Goal: Task Accomplishment & Management: Use online tool/utility

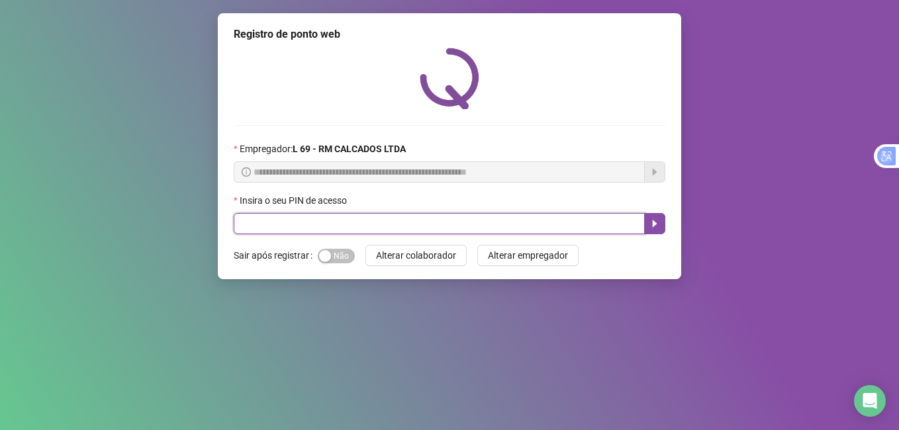
click at [242, 221] on input "text" at bounding box center [439, 223] width 411 height 21
type input "*****"
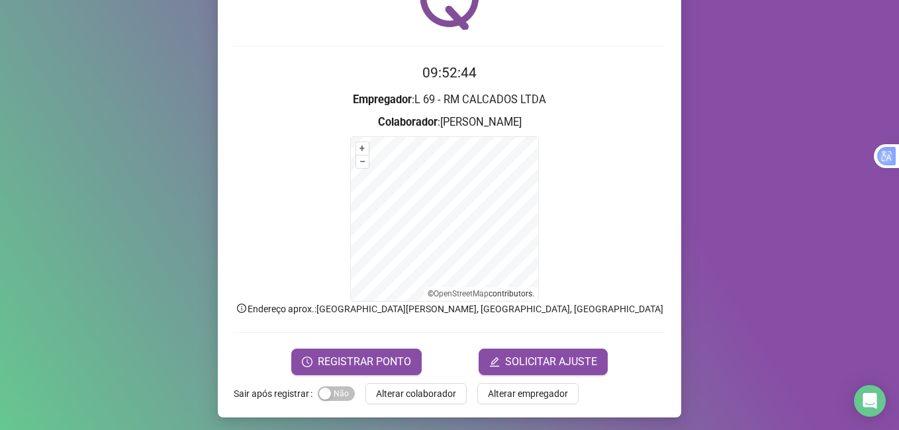
scroll to position [83, 0]
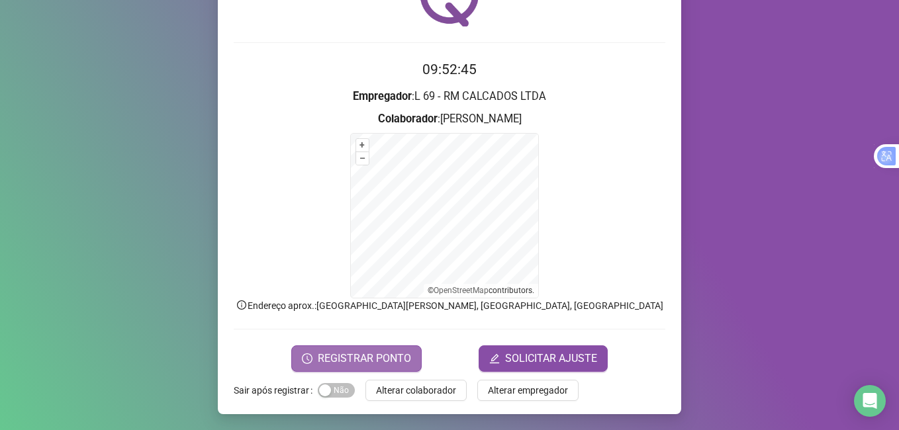
click at [307, 362] on icon "clock-circle" at bounding box center [307, 359] width 11 height 11
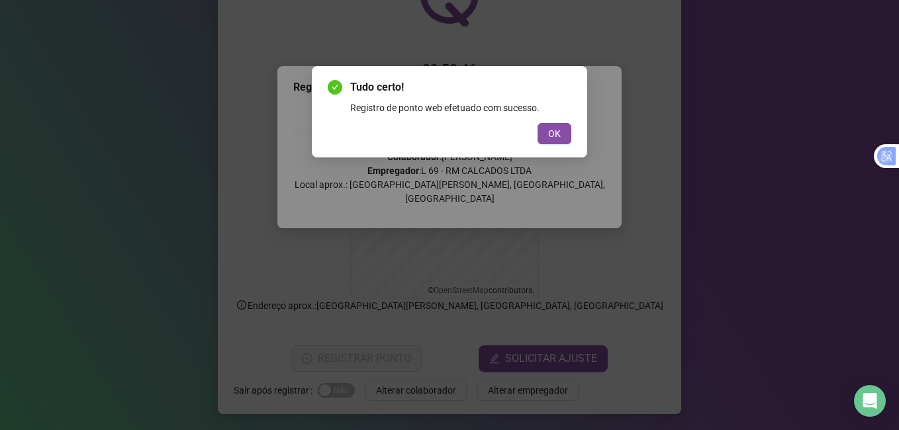
click at [538, 123] on button "OK" at bounding box center [555, 133] width 34 height 21
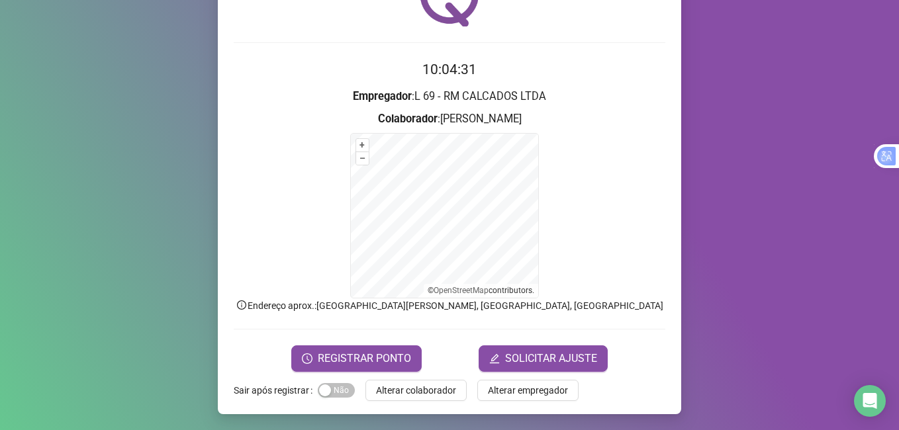
scroll to position [17, 0]
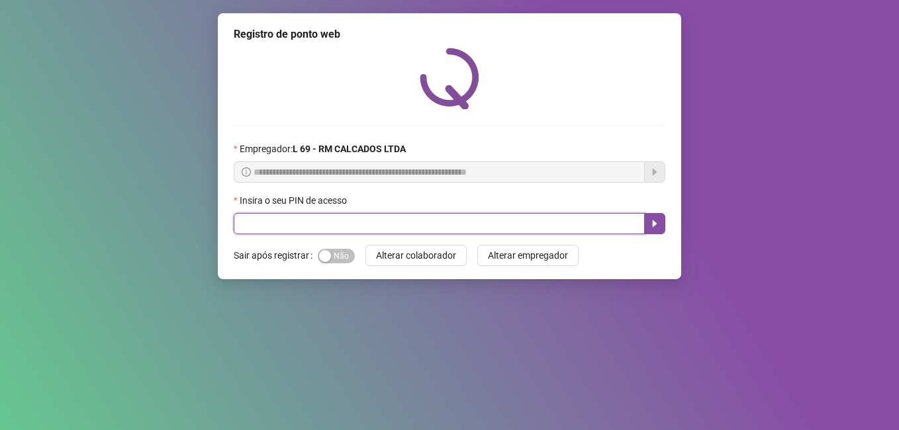
click at [342, 226] on input "text" at bounding box center [439, 223] width 411 height 21
type input "*****"
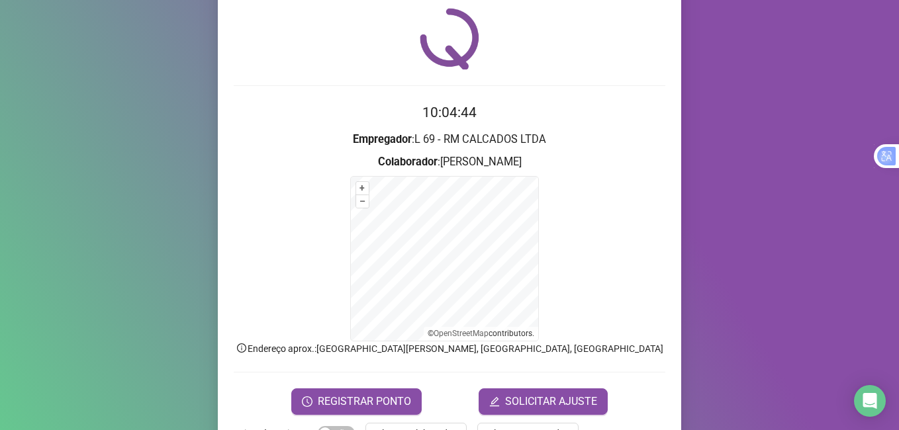
scroll to position [83, 0]
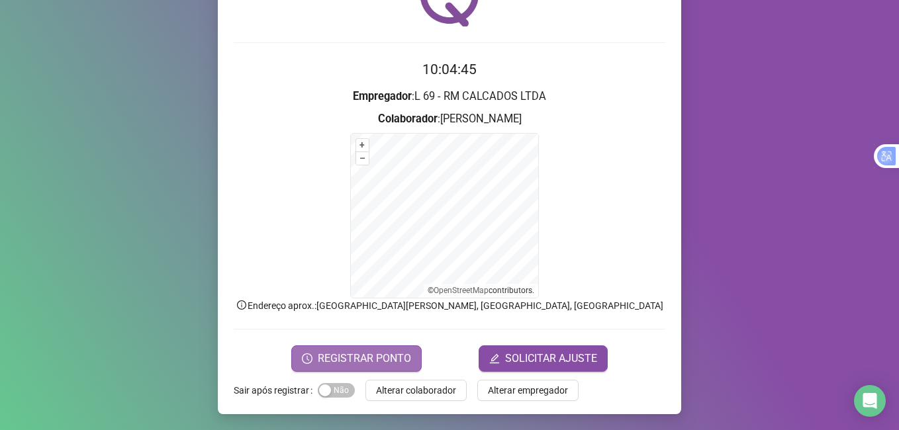
click at [360, 346] on button "REGISTRAR PONTO" at bounding box center [356, 359] width 130 height 26
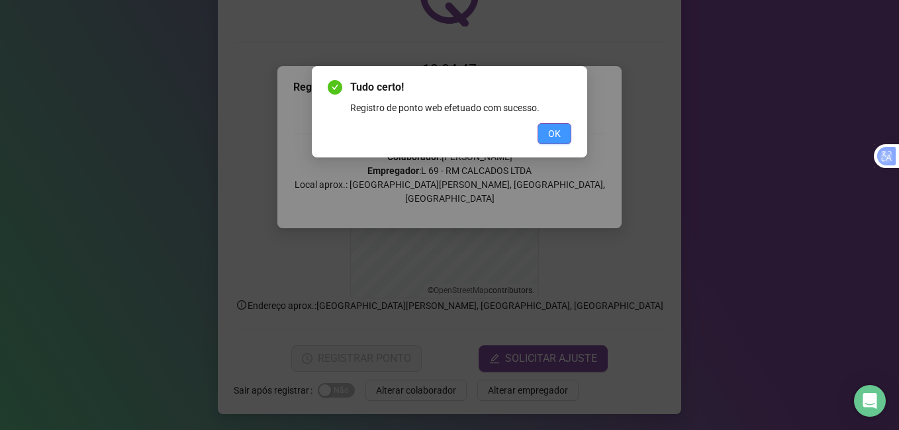
click at [566, 130] on button "OK" at bounding box center [555, 133] width 34 height 21
